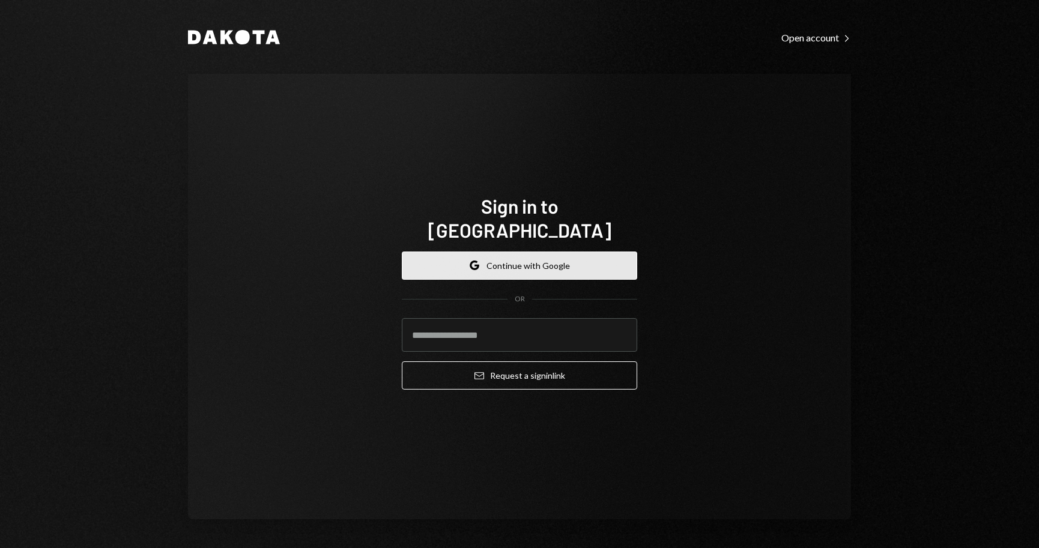
click at [547, 255] on button "Google Continue with Google" at bounding box center [519, 266] width 235 height 28
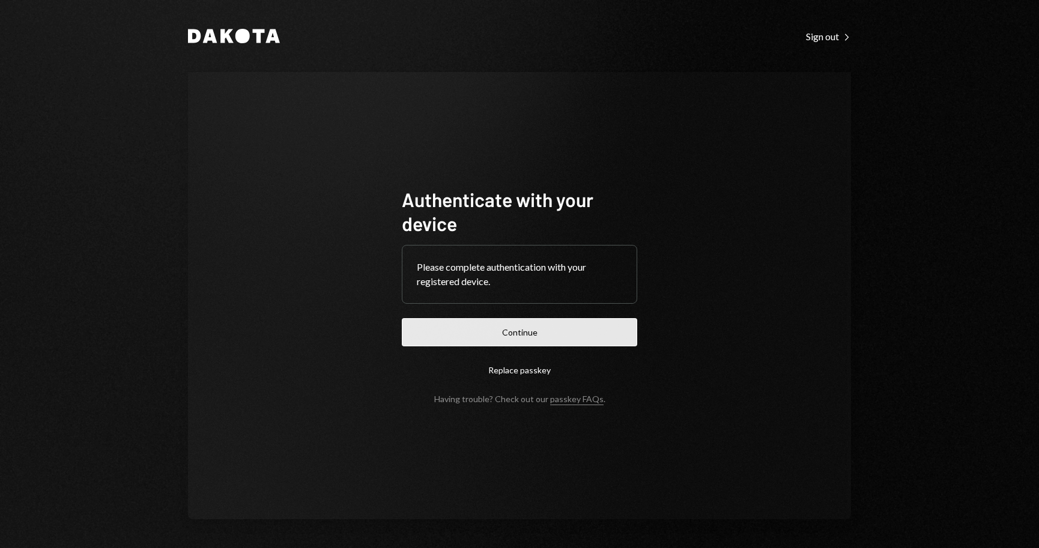
click at [618, 328] on button "Continue" at bounding box center [519, 332] width 235 height 28
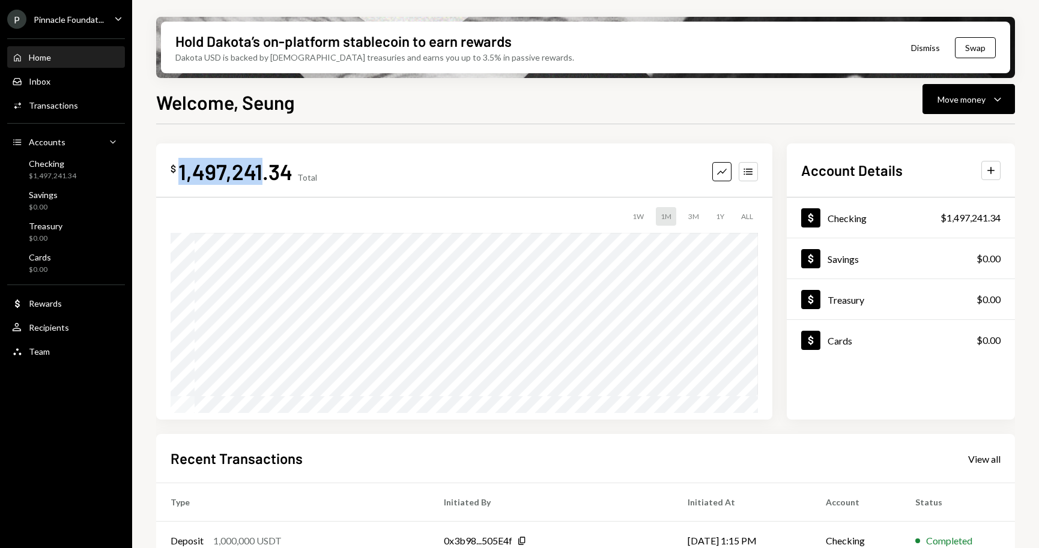
drag, startPoint x: 178, startPoint y: 175, endPoint x: 261, endPoint y: 175, distance: 82.9
click at [261, 175] on div "1,497,241.34" at bounding box center [235, 171] width 114 height 27
copy div "1,497,241"
